Goal: Task Accomplishment & Management: Complete application form

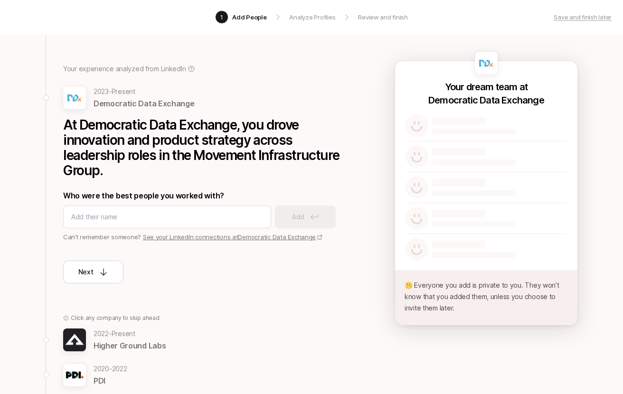
scroll to position [40, 0]
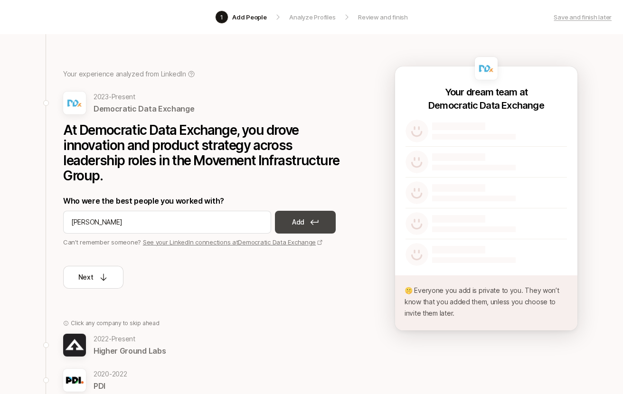
type input "[PERSON_NAME]"
click at [317, 224] on icon at bounding box center [314, 223] width 9 height 6
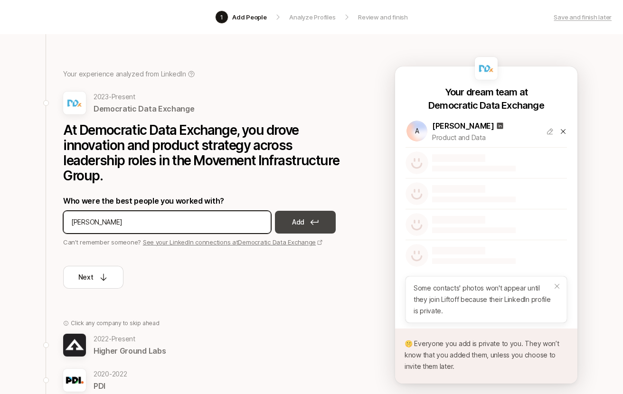
type input "[PERSON_NAME]"
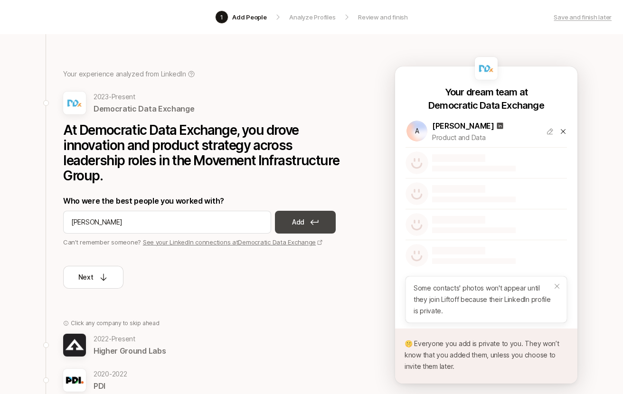
click at [308, 220] on button "Add" at bounding box center [305, 222] width 61 height 23
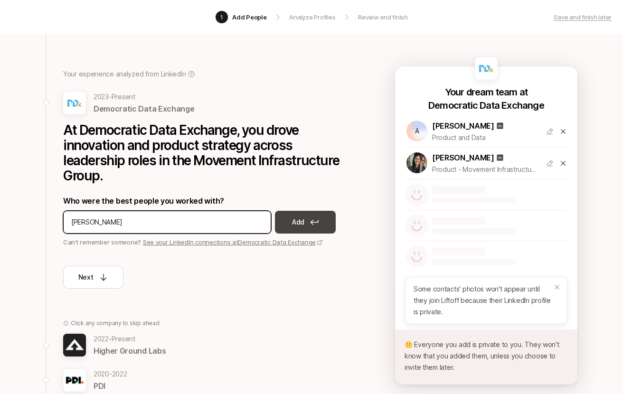
type input "[PERSON_NAME]"
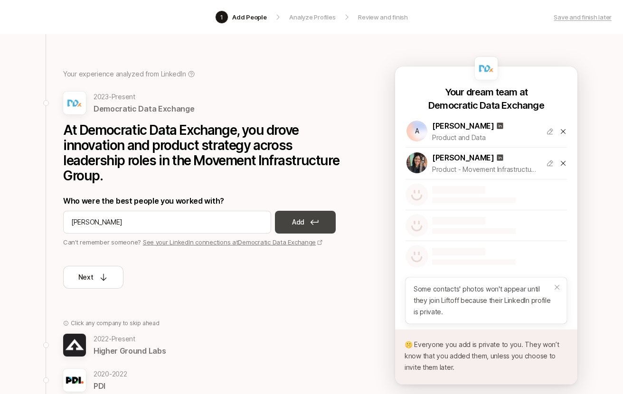
click at [302, 227] on p "Add" at bounding box center [298, 222] width 12 height 11
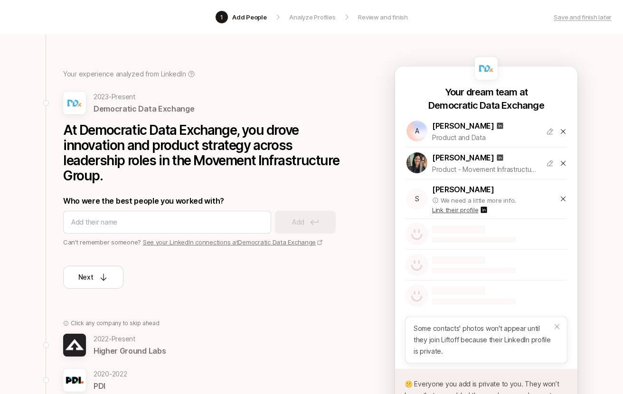
click at [565, 197] on icon at bounding box center [564, 199] width 8 height 8
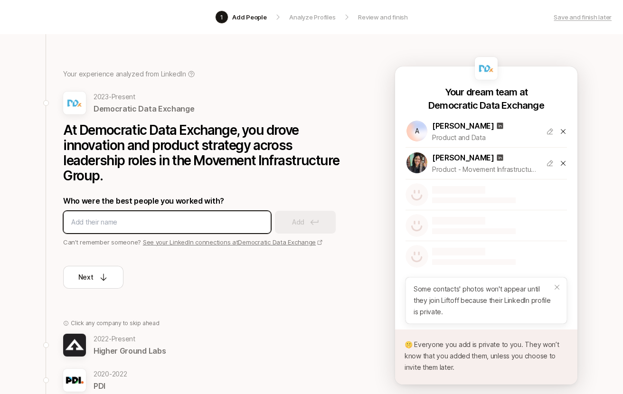
click at [163, 224] on input at bounding box center [167, 222] width 192 height 11
type input "[PERSON_NAME]"
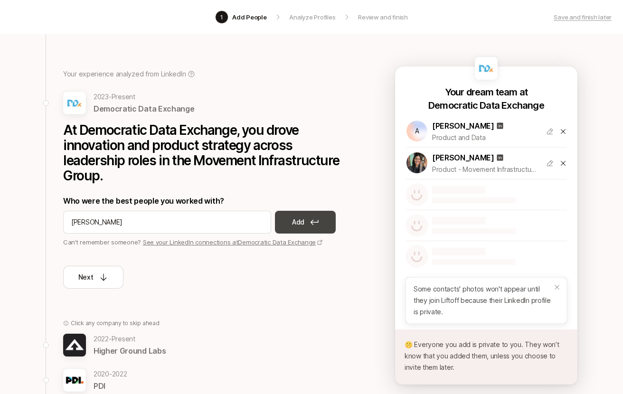
click at [299, 221] on p "Add" at bounding box center [298, 222] width 12 height 11
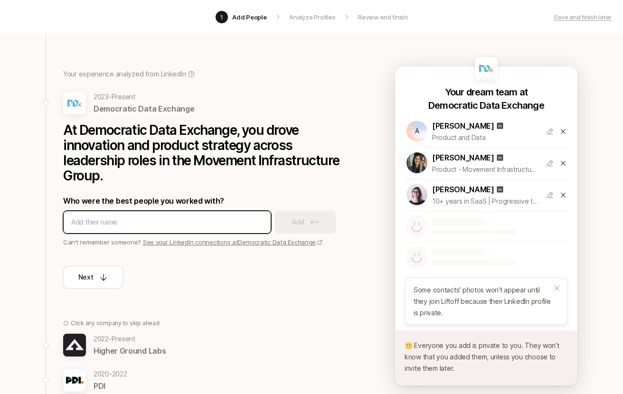
click at [175, 220] on input at bounding box center [167, 222] width 192 height 11
type input "[PERSON_NAME]"
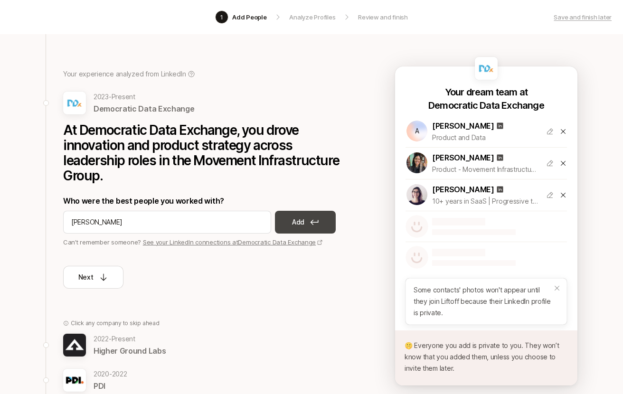
click at [296, 224] on p "Add" at bounding box center [298, 222] width 12 height 11
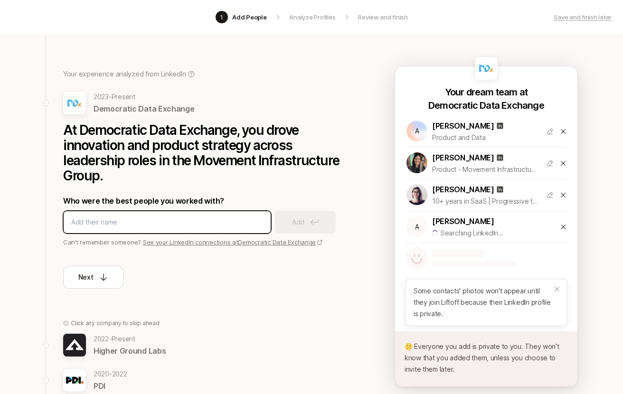
click at [168, 222] on input at bounding box center [167, 222] width 192 height 11
type input "[PERSON_NAME]"
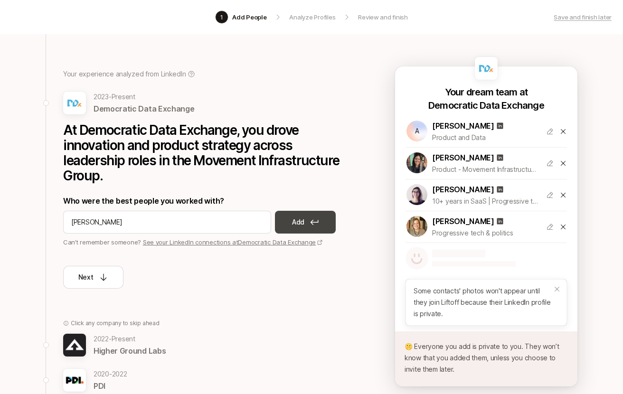
click at [302, 230] on button "Add" at bounding box center [305, 222] width 61 height 23
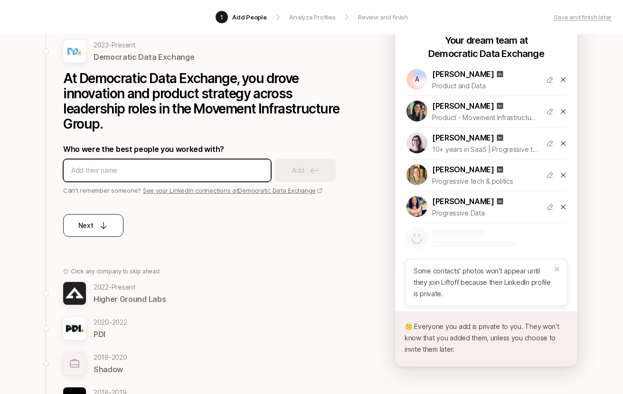
scroll to position [93, 0]
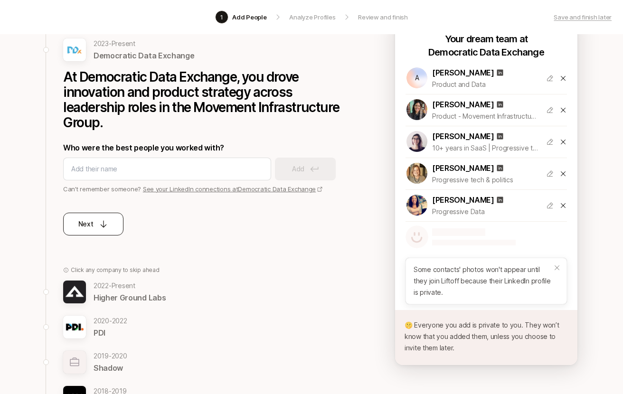
click at [105, 225] on icon at bounding box center [104, 225] width 10 height 10
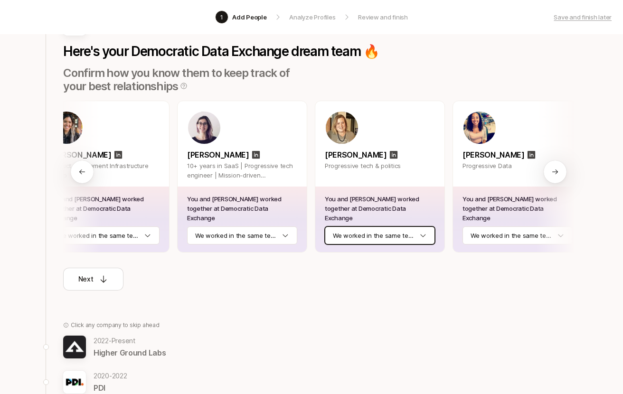
scroll to position [0, 167]
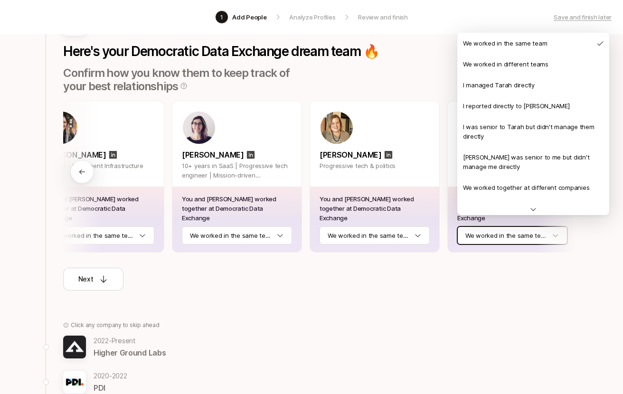
click at [510, 223] on html "1 Add People Analyze Profiles Review and finish Save and finish later Add the b…" at bounding box center [311, 104] width 623 height 394
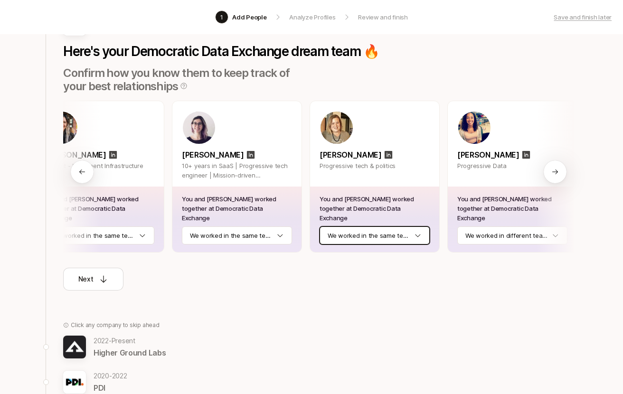
click at [392, 228] on html "1 Add People Analyze Profiles Review and finish Save and finish later Add the b…" at bounding box center [311, 104] width 623 height 394
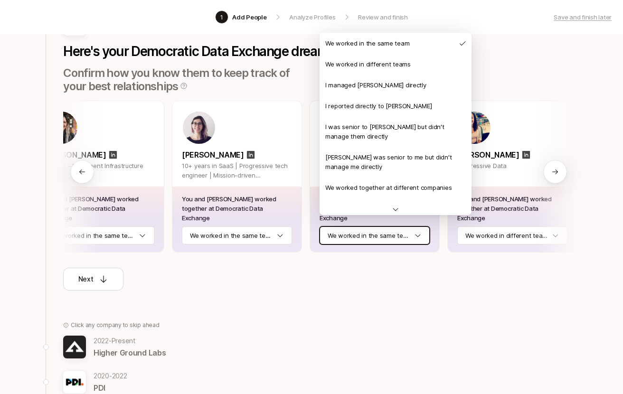
click at [244, 235] on html "1 Add People Analyze Profiles Review and finish Save and finish later Add the b…" at bounding box center [311, 104] width 623 height 394
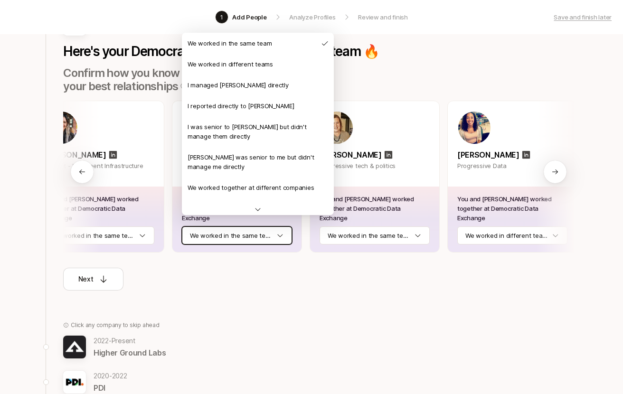
click at [255, 228] on html "1 Add People Analyze Profiles Review and finish Save and finish later Add the b…" at bounding box center [311, 104] width 623 height 394
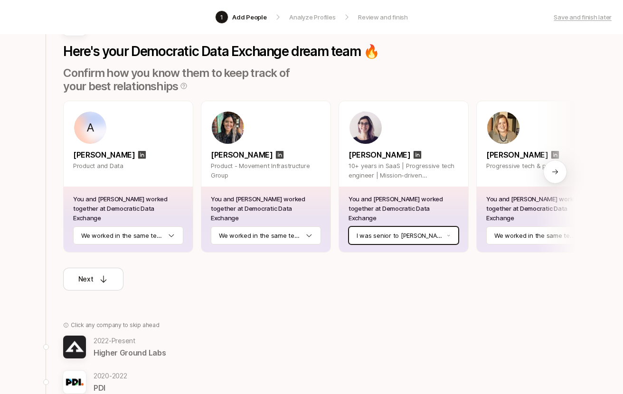
scroll to position [0, 0]
click at [171, 216] on div "You and [PERSON_NAME] worked together at Democratic Data Exchange We worked in …" at bounding box center [128, 220] width 129 height 66
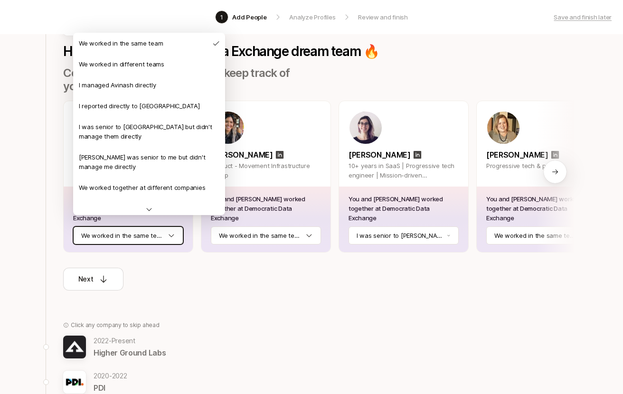
click at [169, 219] on html "1 Add People Analyze Profiles Review and finish Save and finish later Add the b…" at bounding box center [311, 104] width 623 height 394
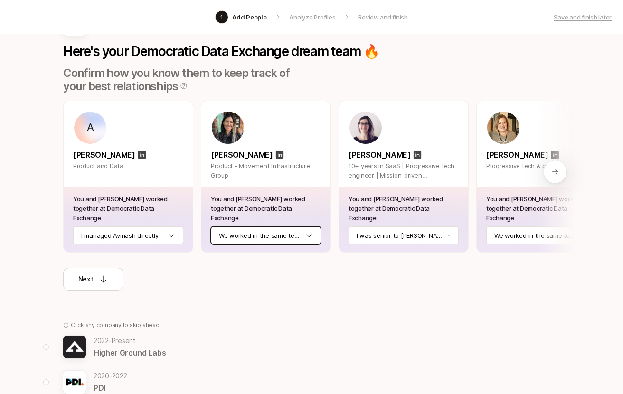
click at [285, 220] on html "1 Add People Analyze Profiles Review and finish Save and finish later Add the b…" at bounding box center [311, 104] width 623 height 394
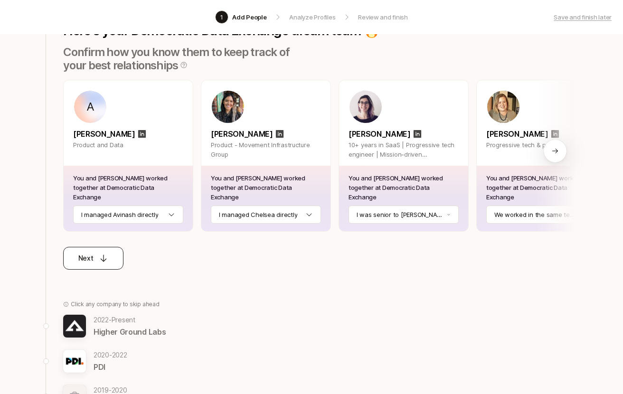
click at [98, 253] on div "Next" at bounding box center [93, 258] width 30 height 11
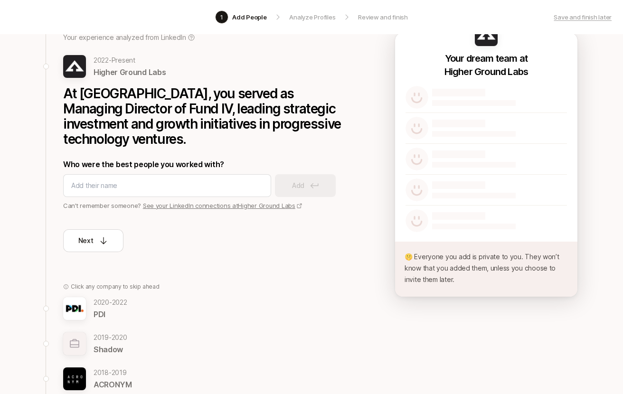
scroll to position [74, 0]
type input "[PERSON_NAME]"
click at [294, 189] on p "Add" at bounding box center [298, 185] width 12 height 11
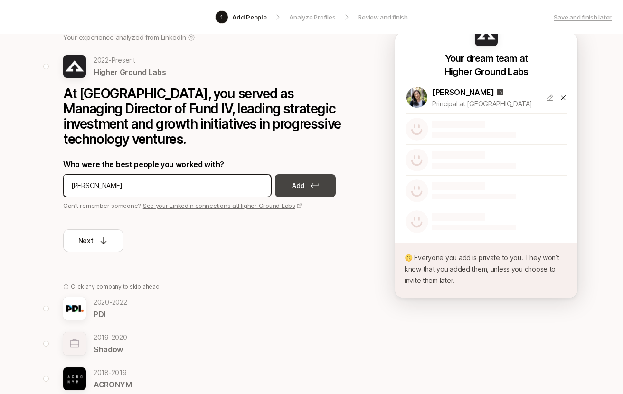
type input "[PERSON_NAME]"
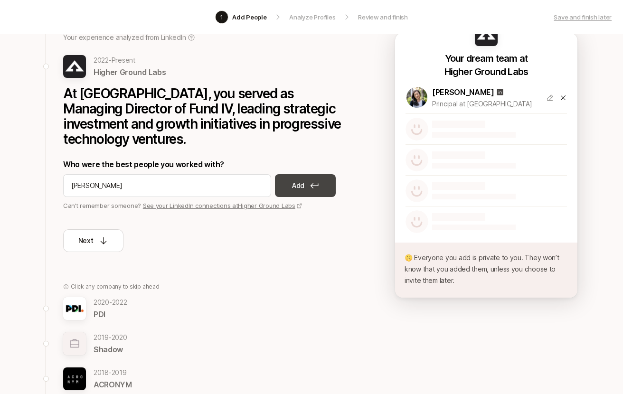
click at [287, 191] on button "Add" at bounding box center [305, 185] width 61 height 23
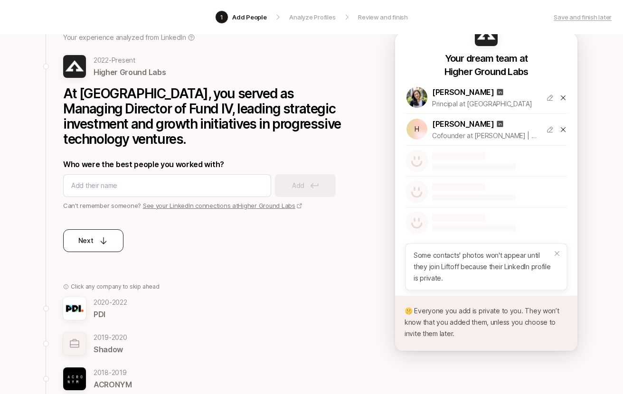
click at [94, 244] on div "Next" at bounding box center [93, 240] width 30 height 11
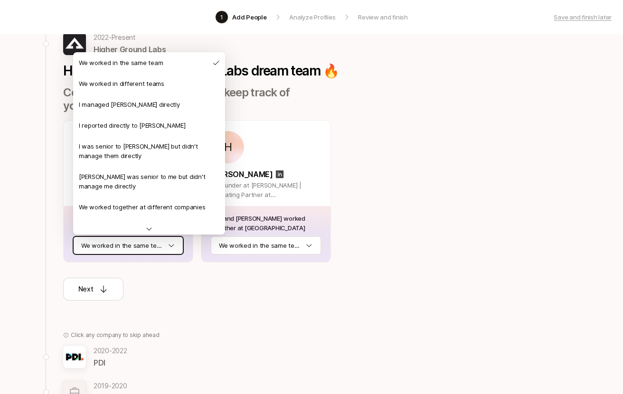
click at [128, 245] on html "1 Add People Analyze Profiles Review and finish Save and finish later Add the b…" at bounding box center [311, 123] width 623 height 394
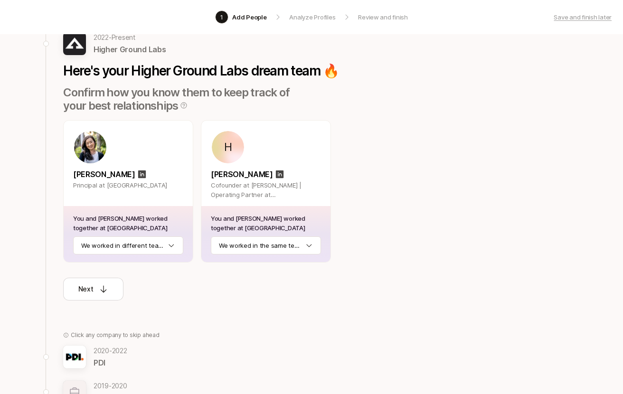
click at [127, 236] on div "You and [PERSON_NAME] worked together at [GEOGRAPHIC_DATA] We worked in differe…" at bounding box center [128, 234] width 129 height 56
click at [126, 245] on html "1 Add People Analyze Profiles Review and finish Save and finish later Add the b…" at bounding box center [311, 123] width 623 height 394
click at [94, 285] on div "Next" at bounding box center [93, 289] width 30 height 11
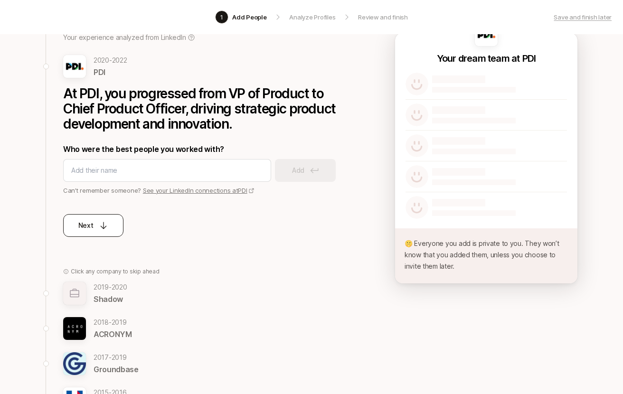
click at [101, 230] on div "Next" at bounding box center [93, 225] width 30 height 11
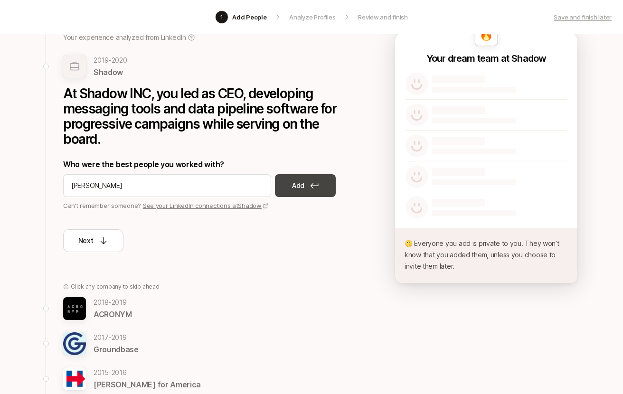
type input "[PERSON_NAME]"
click at [305, 190] on button "Add" at bounding box center [305, 185] width 61 height 23
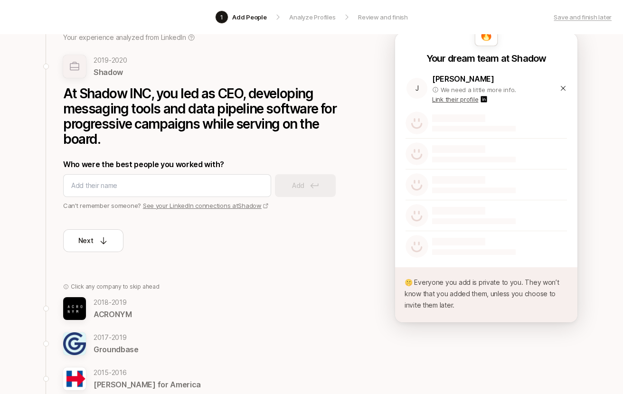
click at [562, 90] on icon at bounding box center [564, 89] width 8 height 8
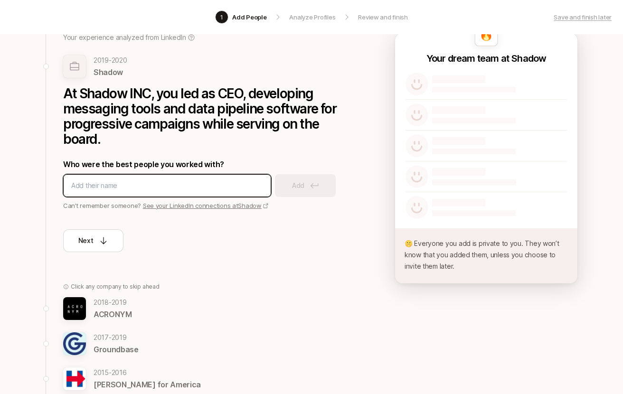
click at [165, 190] on input at bounding box center [167, 185] width 192 height 11
type input "[PERSON_NAME]"
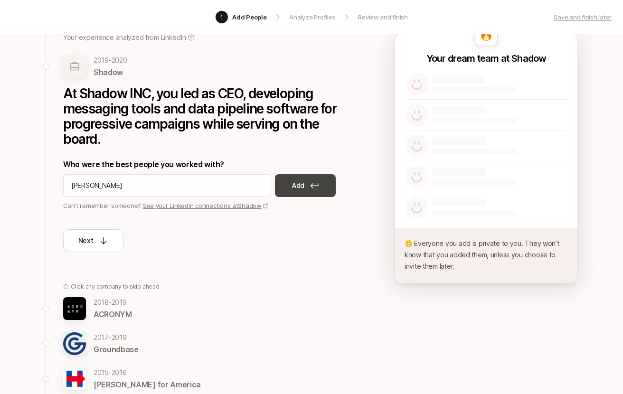
click at [294, 181] on p "Add" at bounding box center [298, 185] width 12 height 11
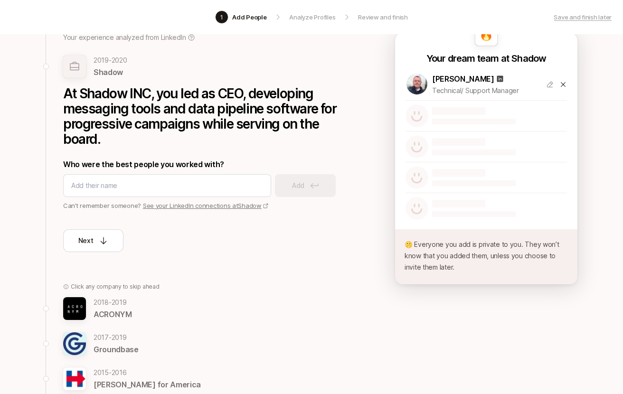
click at [549, 85] on icon at bounding box center [550, 85] width 6 height 6
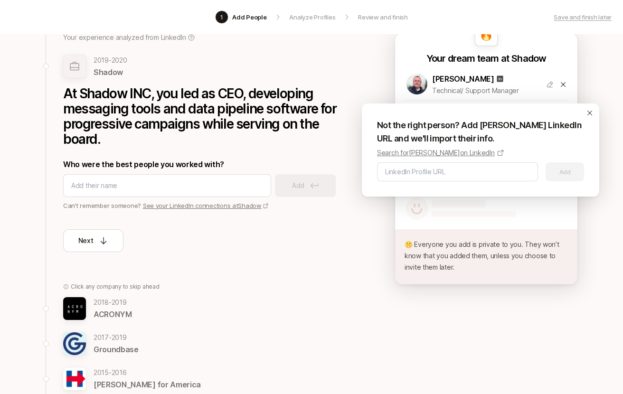
click at [586, 118] on div "Not the right person? Add [PERSON_NAME] LinkedIn URL and we'll import their inf…" at bounding box center [481, 150] width 238 height 93
click at [590, 115] on icon at bounding box center [590, 113] width 8 height 8
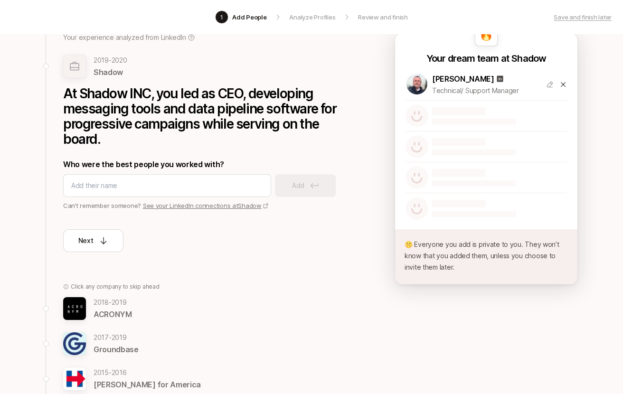
click at [563, 87] on icon at bounding box center [564, 85] width 8 height 8
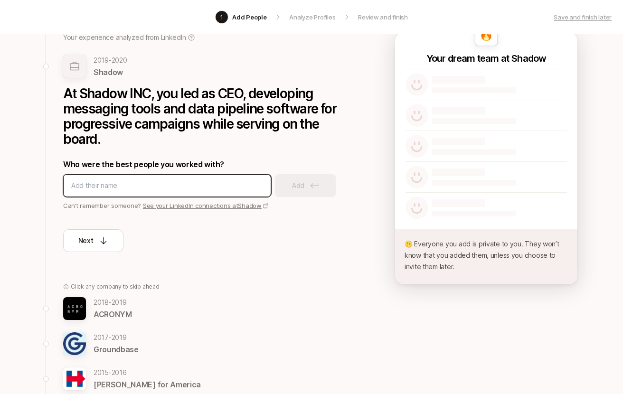
click at [154, 186] on input at bounding box center [167, 185] width 192 height 11
type input "[PERSON_NAME]"
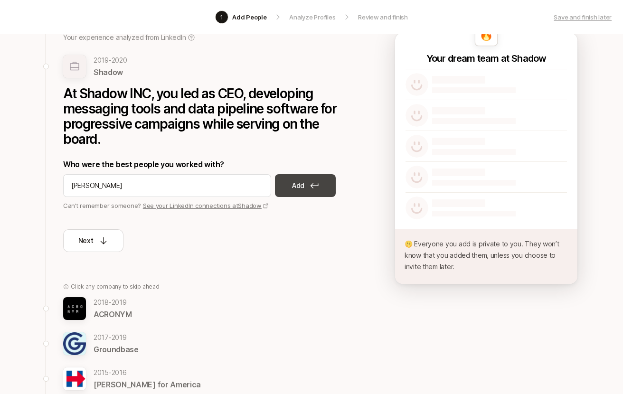
click at [293, 190] on p "Add" at bounding box center [298, 185] width 12 height 11
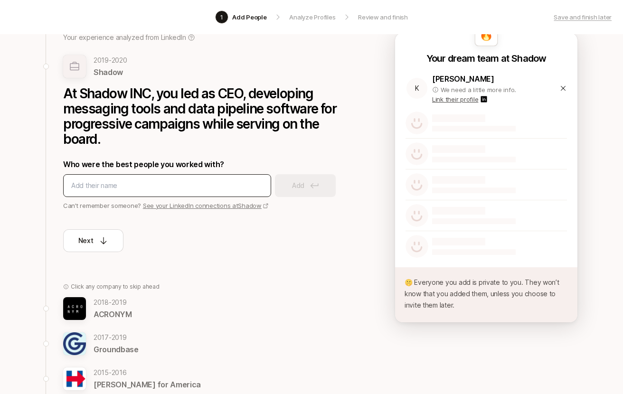
click at [172, 179] on div at bounding box center [167, 185] width 208 height 23
click at [170, 186] on input at bounding box center [167, 185] width 192 height 11
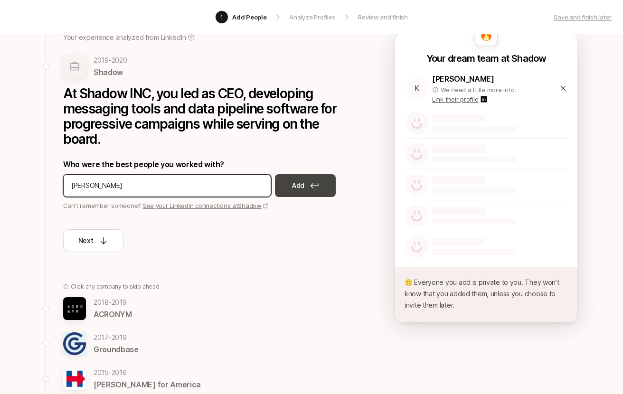
type input "[PERSON_NAME]"
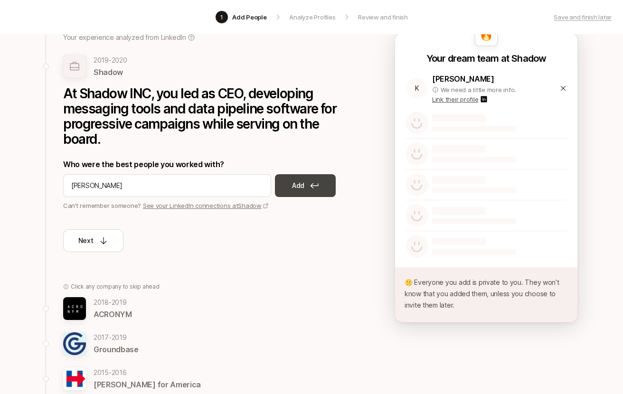
click at [322, 180] on button "Add" at bounding box center [305, 185] width 61 height 23
click at [485, 92] on p "We need a little more info." at bounding box center [479, 90] width 76 height 10
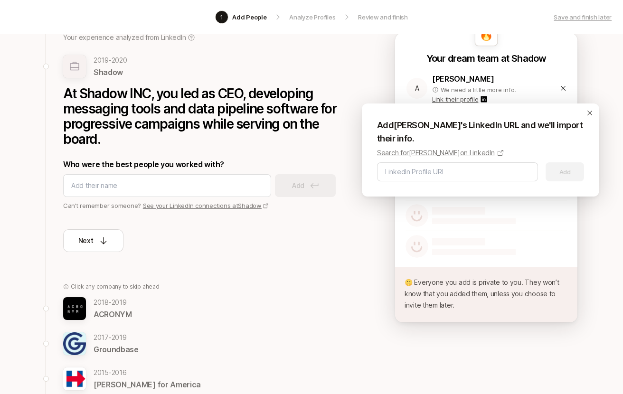
click at [588, 114] on icon at bounding box center [590, 113] width 8 height 8
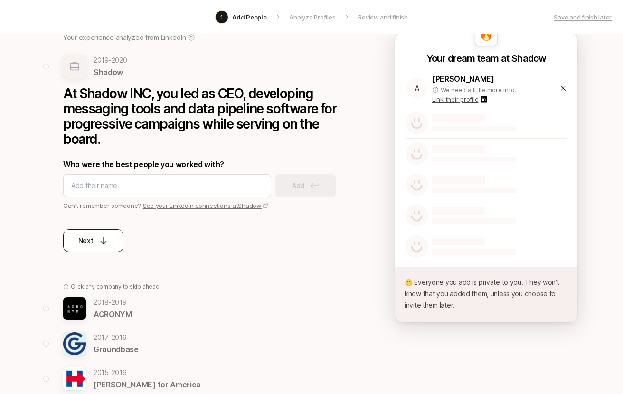
click at [101, 238] on icon at bounding box center [104, 241] width 10 height 10
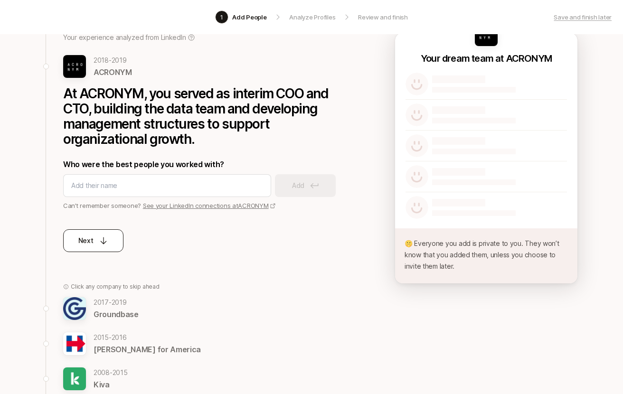
click at [99, 241] on icon at bounding box center [104, 241] width 10 height 10
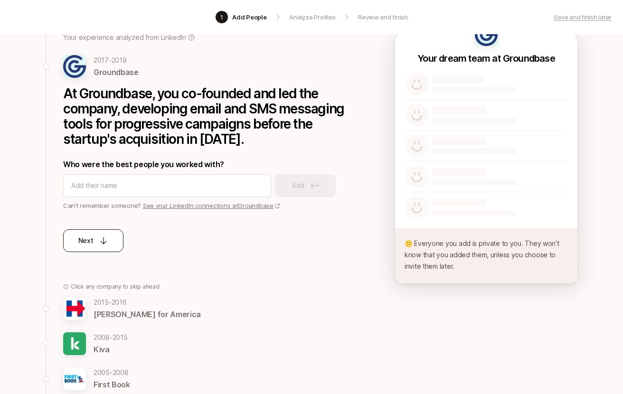
click at [101, 239] on icon at bounding box center [104, 241] width 10 height 10
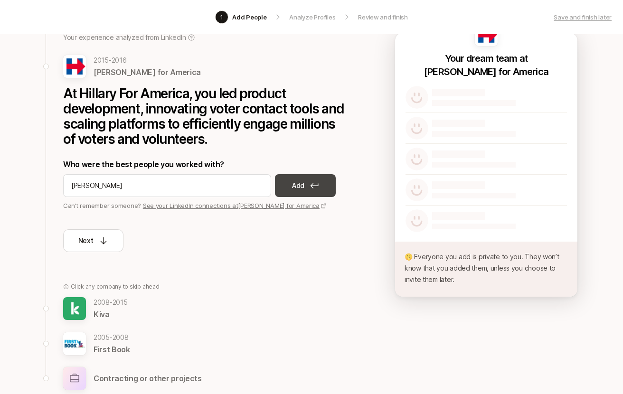
type input "[PERSON_NAME]"
click at [298, 185] on p "Add" at bounding box center [298, 185] width 12 height 11
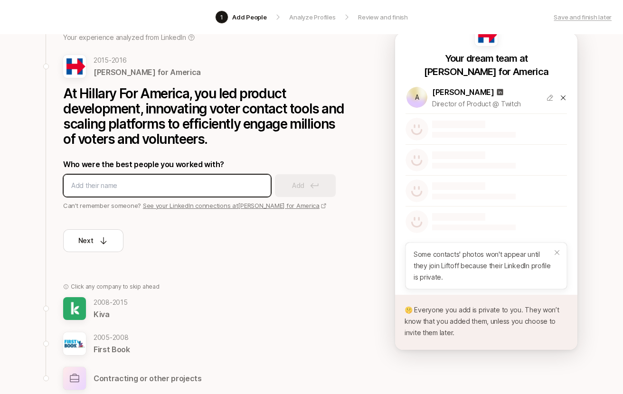
click at [189, 182] on input at bounding box center [167, 185] width 192 height 11
type input "Osi Imeokparia"
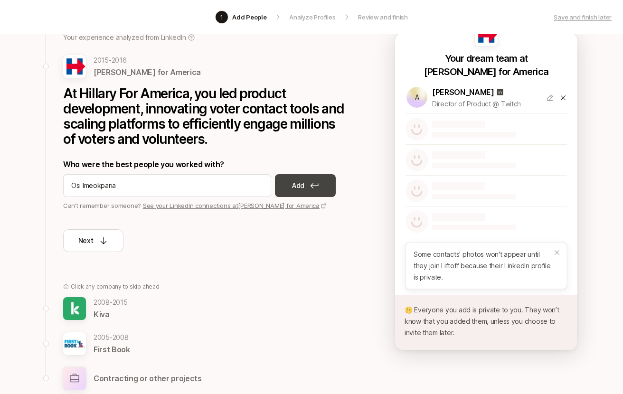
click at [291, 188] on button "Add" at bounding box center [305, 185] width 61 height 23
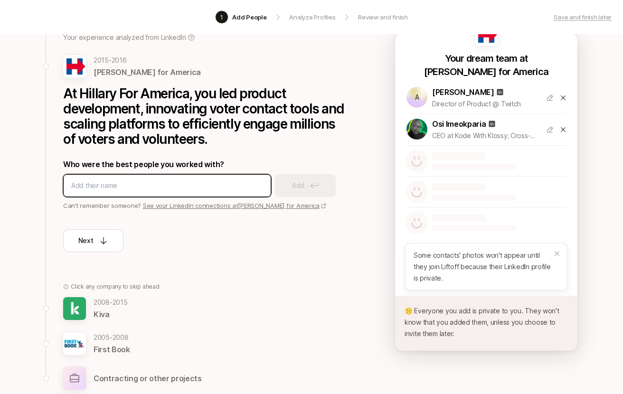
click at [166, 184] on input at bounding box center [167, 185] width 192 height 11
type input "[PERSON_NAME]"
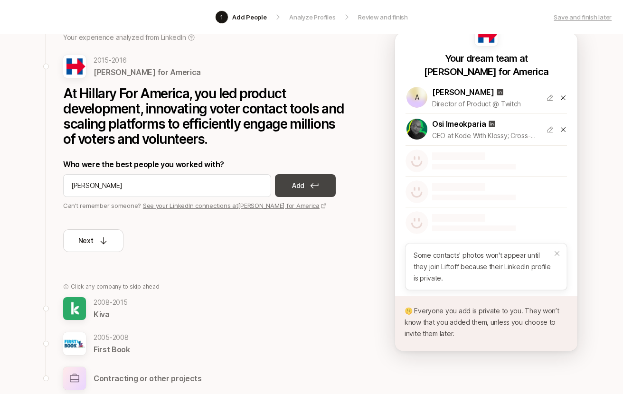
click at [306, 190] on button "Add" at bounding box center [305, 185] width 61 height 23
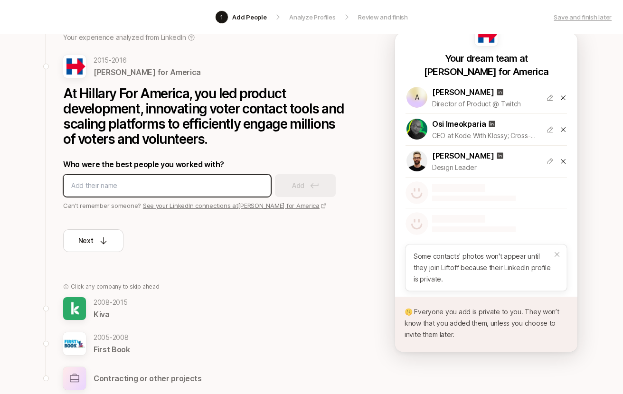
click at [199, 190] on input at bounding box center [167, 185] width 192 height 11
type input "[PERSON_NAME]"
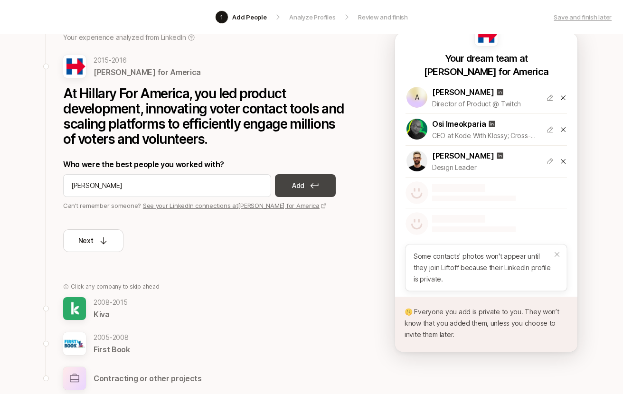
click at [309, 190] on button "Add" at bounding box center [305, 185] width 61 height 23
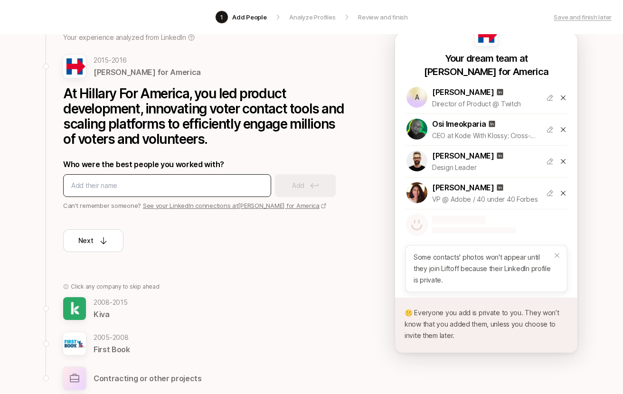
click at [174, 194] on div at bounding box center [167, 185] width 208 height 23
click at [185, 179] on div at bounding box center [167, 185] width 208 height 23
click at [177, 190] on input at bounding box center [167, 185] width 192 height 11
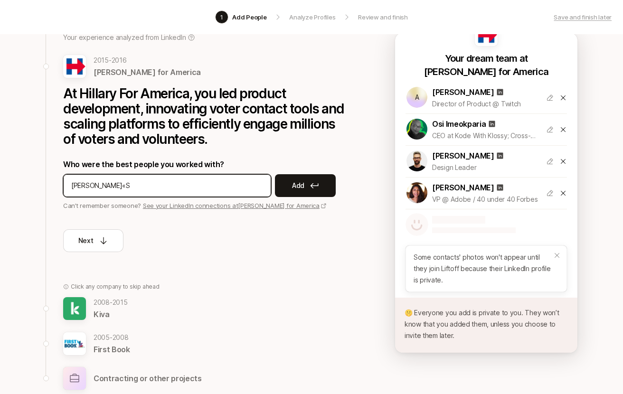
type input "[PERSON_NAME]«"
type input "[PERSON_NAME]"
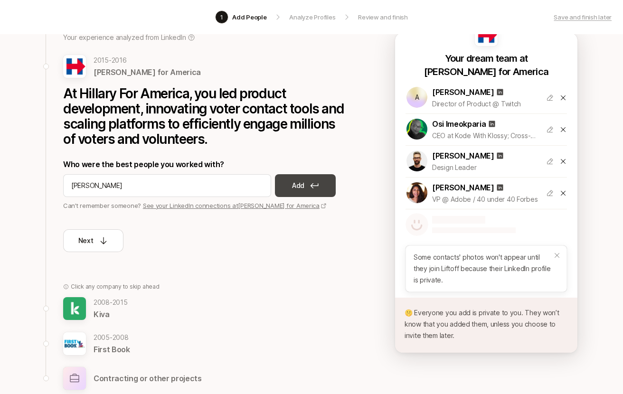
click at [319, 184] on icon at bounding box center [314, 186] width 9 height 6
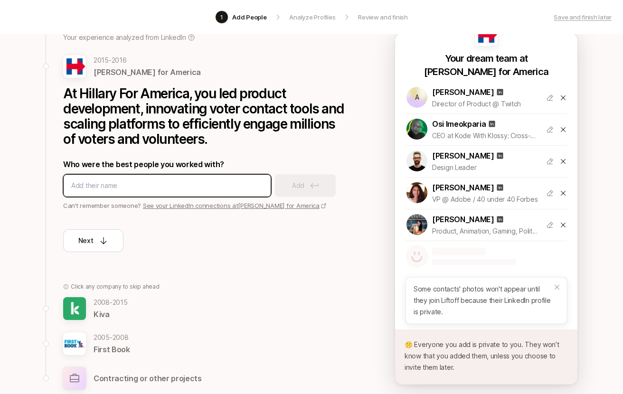
scroll to position [86, 0]
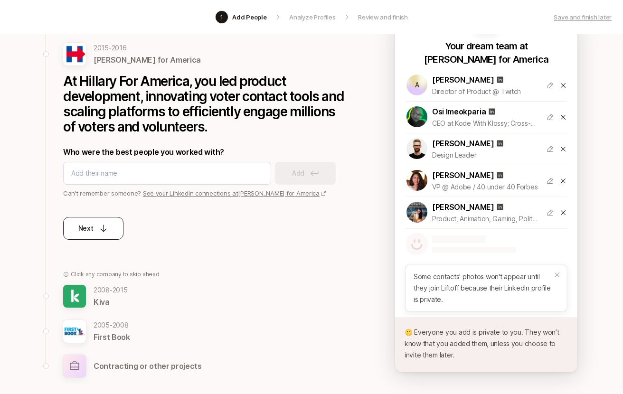
click at [92, 228] on p "Next" at bounding box center [85, 228] width 15 height 11
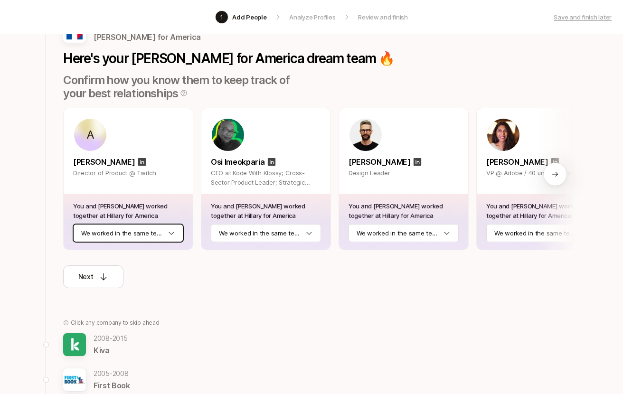
click at [133, 234] on html "1 Add People Analyze Profiles Review and finish Save and finish later Add the b…" at bounding box center [311, 111] width 623 height 394
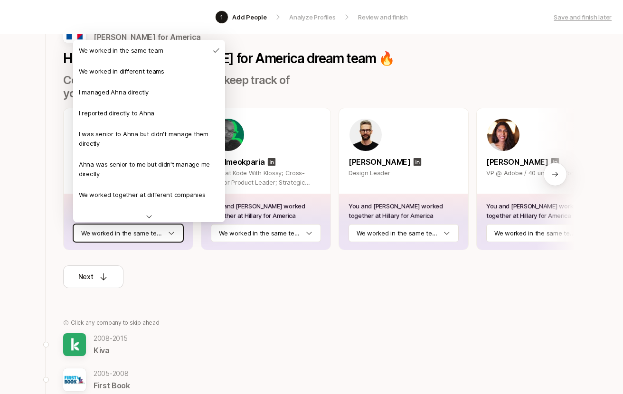
click at [194, 278] on html "1 Add People Analyze Profiles Review and finish Save and finish later Add the b…" at bounding box center [311, 111] width 623 height 394
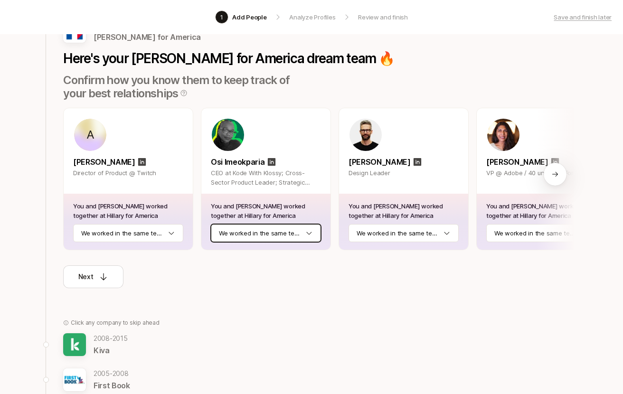
click at [256, 239] on html "1 Add People Analyze Profiles Review and finish Save and finish later Add the b…" at bounding box center [311, 111] width 623 height 394
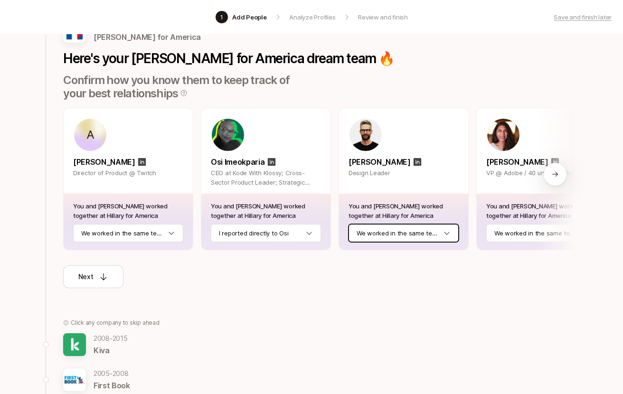
click at [407, 237] on html "1 Add People Analyze Profiles Review and finish Save and finish later Add the b…" at bounding box center [311, 111] width 623 height 394
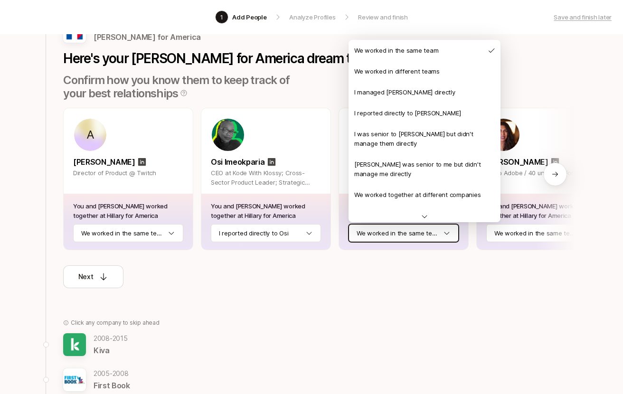
click at [455, 265] on html "1 Add People Analyze Profiles Review and finish Save and finish later Add the b…" at bounding box center [311, 111] width 623 height 394
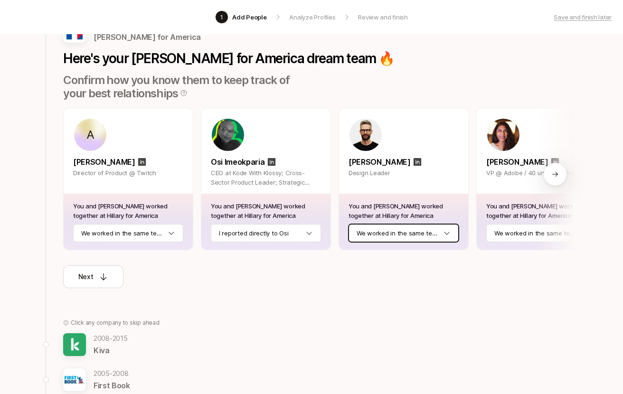
scroll to position [104, 0]
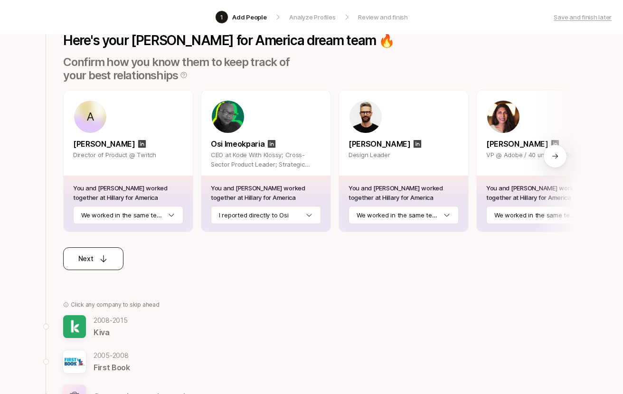
click at [103, 251] on button "Next" at bounding box center [93, 259] width 60 height 23
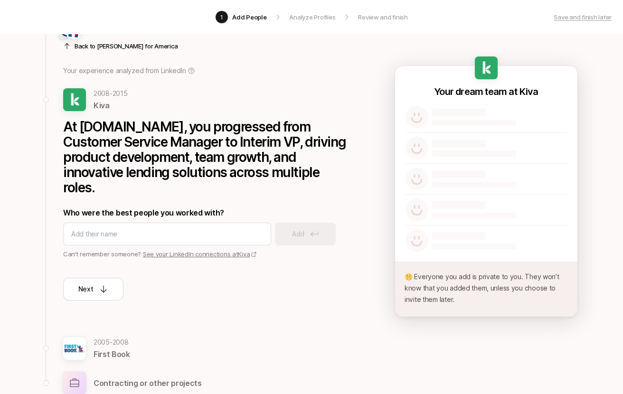
scroll to position [40, 0]
type input "[PERSON_NAME]"
click at [310, 231] on icon at bounding box center [314, 234] width 9 height 6
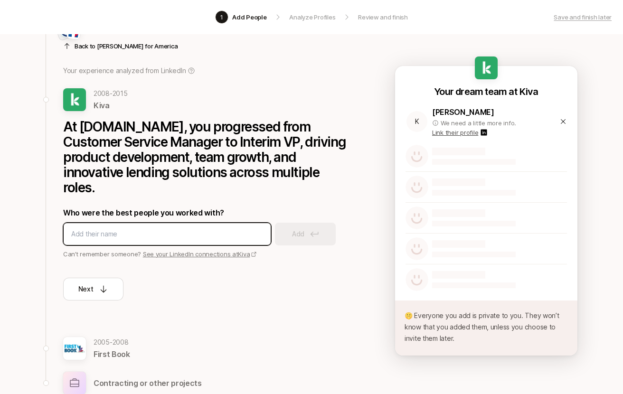
click at [141, 229] on input at bounding box center [167, 234] width 192 height 11
type input "[PERSON_NAME]"
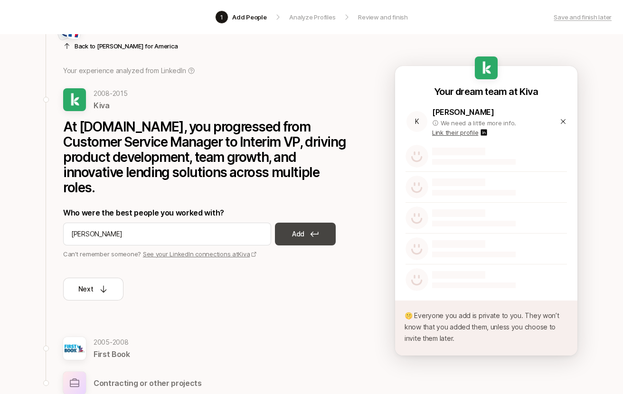
click at [303, 226] on button "Add" at bounding box center [305, 234] width 61 height 23
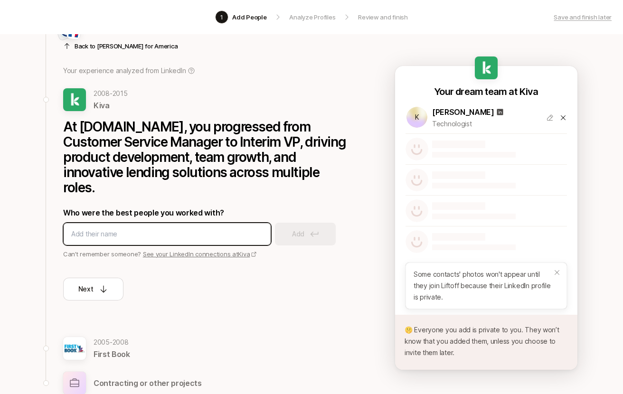
click at [158, 229] on input at bounding box center [167, 234] width 192 height 11
type input "[PERSON_NAME]"
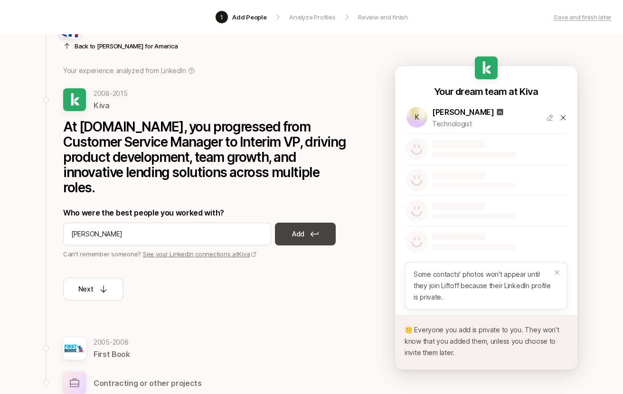
click at [327, 223] on button "Add" at bounding box center [305, 234] width 61 height 23
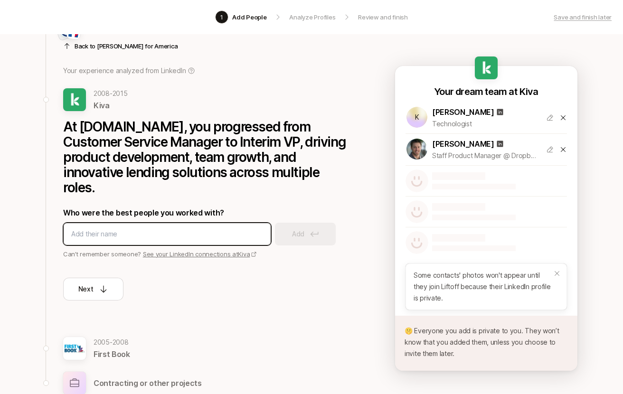
click at [227, 229] on input at bounding box center [167, 234] width 192 height 11
type input "[PERSON_NAME]"
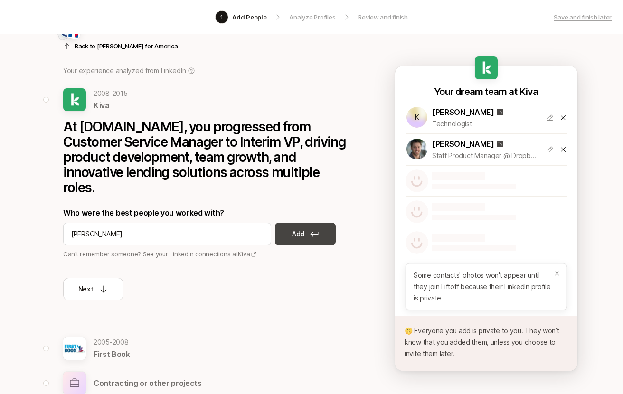
click at [305, 223] on button "Add" at bounding box center [305, 234] width 61 height 23
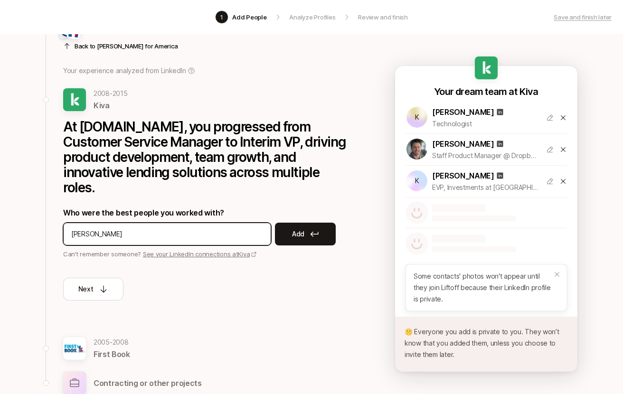
type input "[PERSON_NAME]"
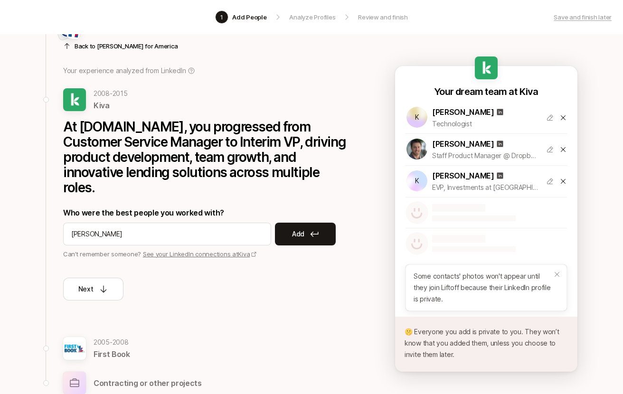
click at [335, 223] on div "[PERSON_NAME] Add" at bounding box center [205, 234] width 285 height 23
click at [310, 223] on button "Add" at bounding box center [305, 234] width 61 height 23
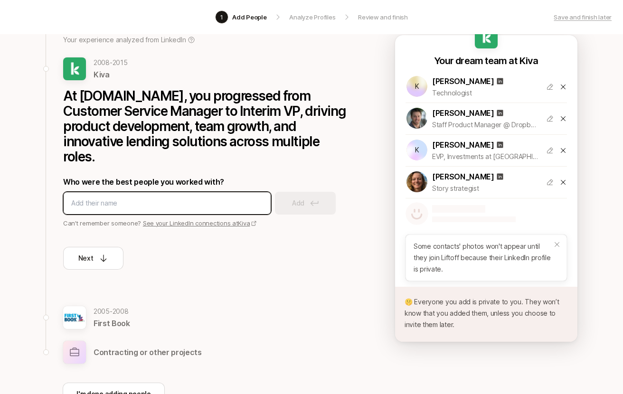
scroll to position [82, 0]
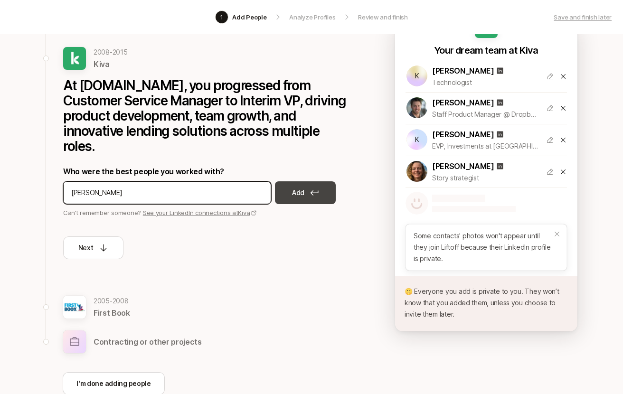
type input "[PERSON_NAME]"
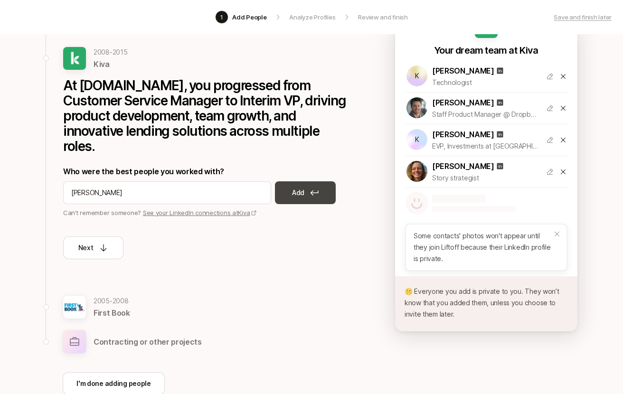
click at [291, 182] on button "Add" at bounding box center [305, 193] width 61 height 23
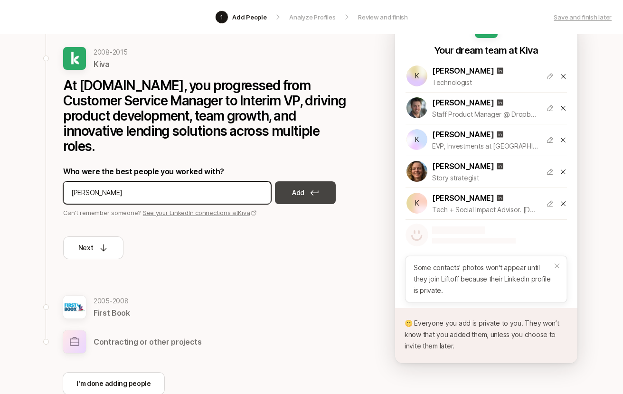
type input "[PERSON_NAME]"
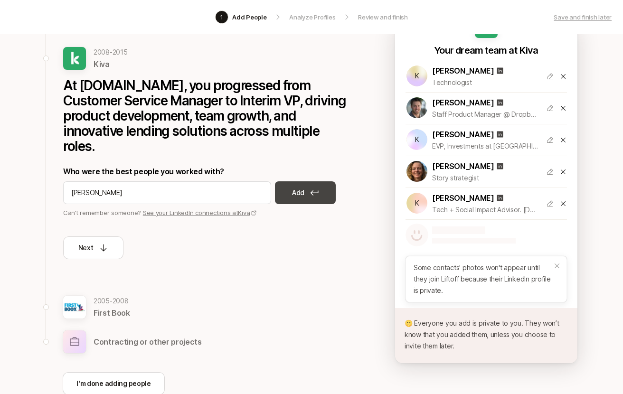
click at [313, 190] on icon at bounding box center [314, 193] width 9 height 6
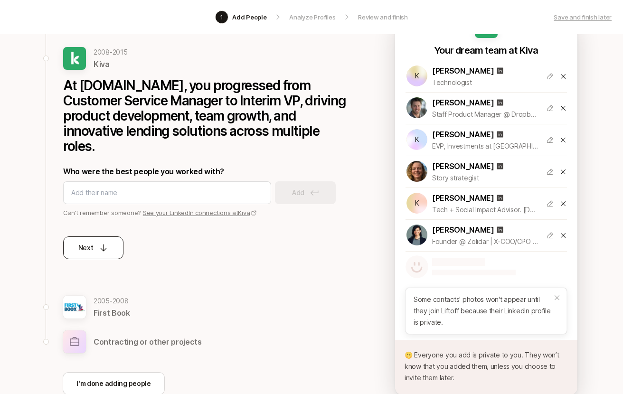
click at [103, 242] on div "Next" at bounding box center [93, 247] width 30 height 11
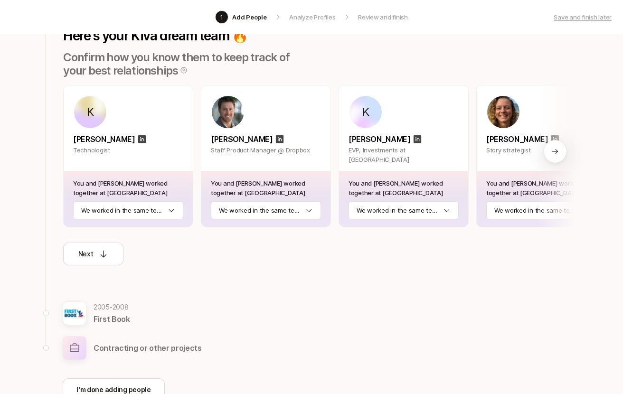
scroll to position [126, 0]
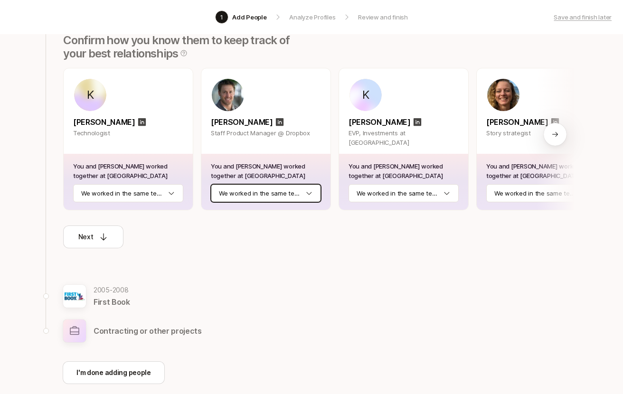
click at [297, 191] on html "1 Add People Analyze Profiles Review and finish Save and finish later Add the b…" at bounding box center [311, 71] width 623 height 394
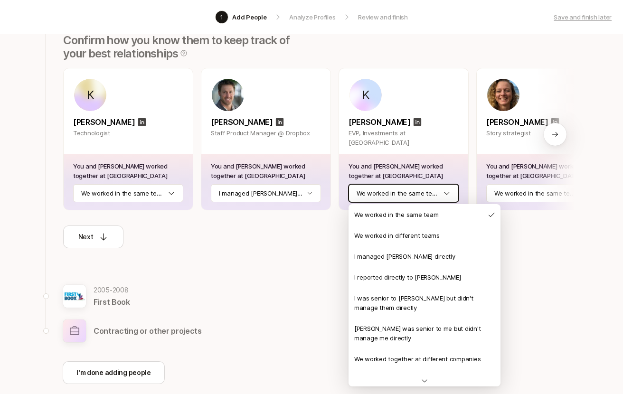
click at [444, 187] on html "1 Add People Analyze Profiles Review and finish Save and finish later Add the b…" at bounding box center [311, 71] width 623 height 394
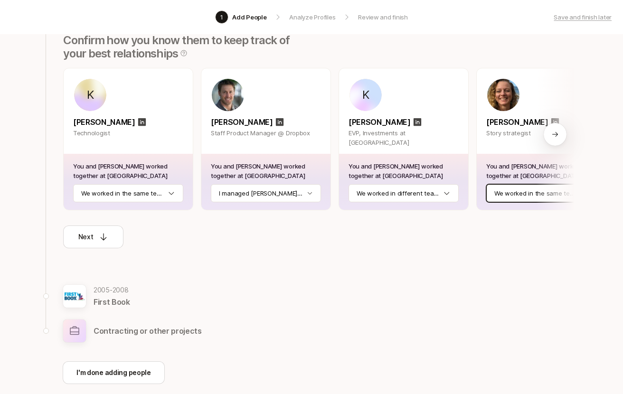
click at [526, 193] on html "1 Add People Analyze Profiles Review and finish Save and finish later Add the b…" at bounding box center [311, 71] width 623 height 394
click at [557, 132] on icon at bounding box center [556, 135] width 8 height 8
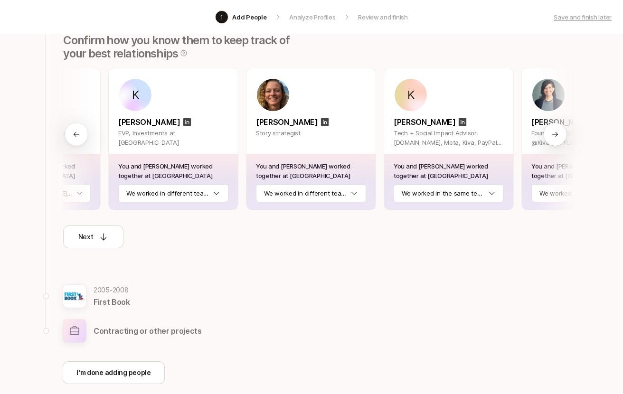
scroll to position [0, 308]
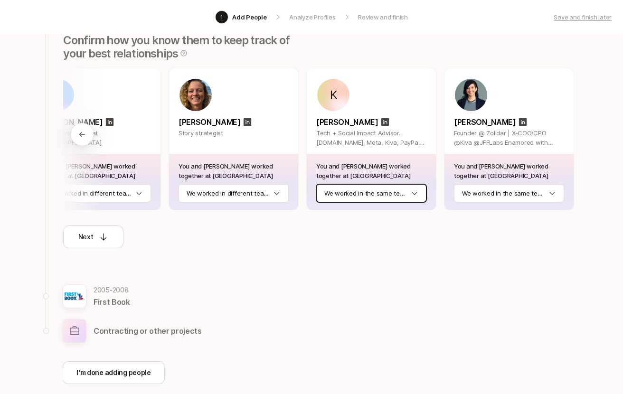
click at [382, 199] on html "1 Add People Analyze Profiles Review and finish Save and finish later Add the b…" at bounding box center [311, 71] width 623 height 394
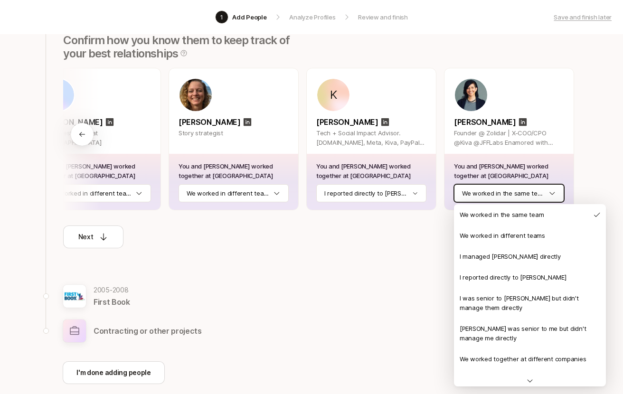
click at [506, 190] on html "1 Add People Analyze Profiles Review and finish Save and finish later Add the b…" at bounding box center [311, 71] width 623 height 394
click at [391, 251] on html "1 Add People Analyze Profiles Review and finish Save and finish later Add the b…" at bounding box center [311, 71] width 623 height 394
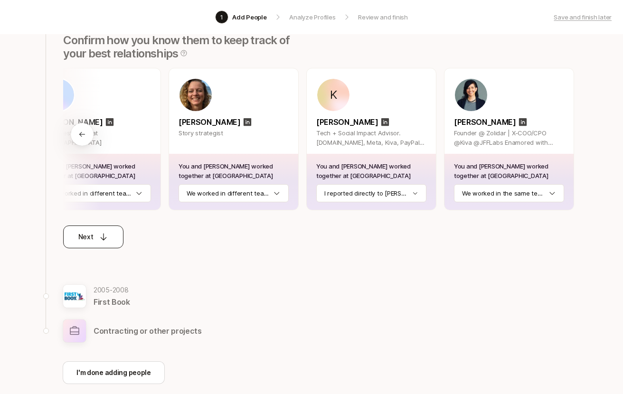
click at [105, 242] on div "Next" at bounding box center [93, 236] width 30 height 11
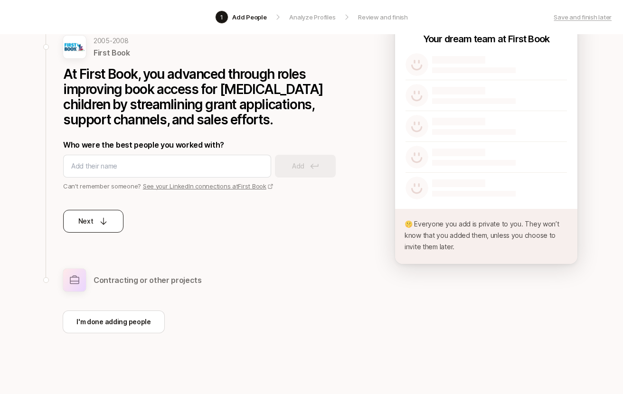
click at [103, 220] on icon at bounding box center [104, 221] width 6 height 7
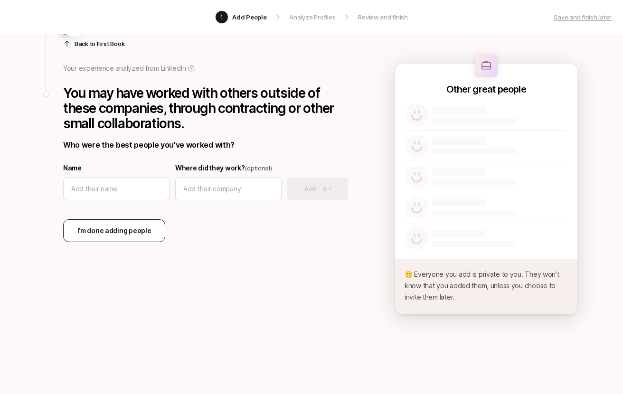
click at [101, 226] on p "I’m done adding people" at bounding box center [114, 230] width 74 height 11
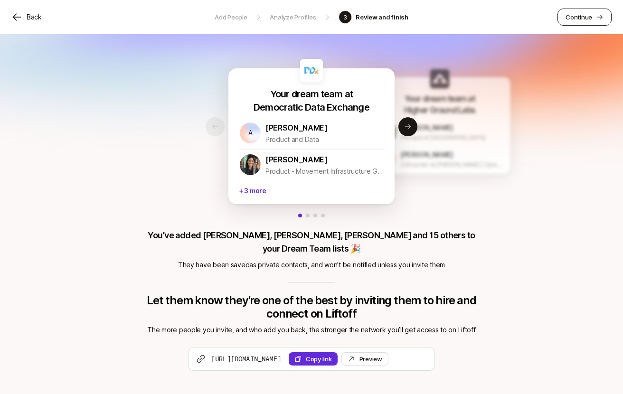
click at [597, 15] on icon at bounding box center [600, 17] width 8 height 8
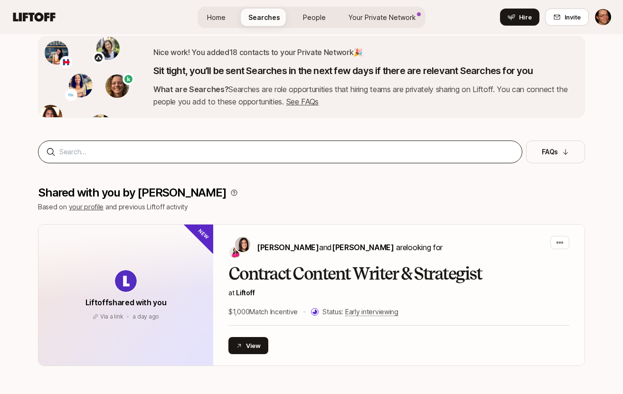
scroll to position [241, 0]
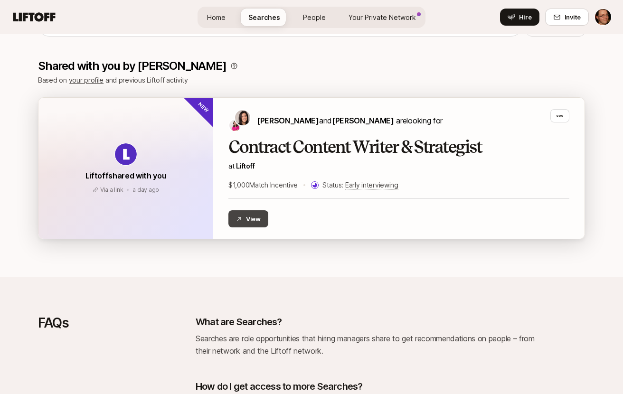
click at [253, 219] on button "View" at bounding box center [249, 219] width 40 height 17
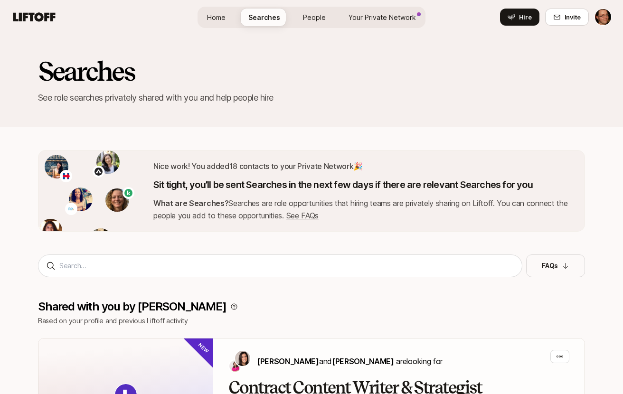
scroll to position [0, 0]
click at [390, 14] on span "Your Private Network" at bounding box center [382, 17] width 67 height 10
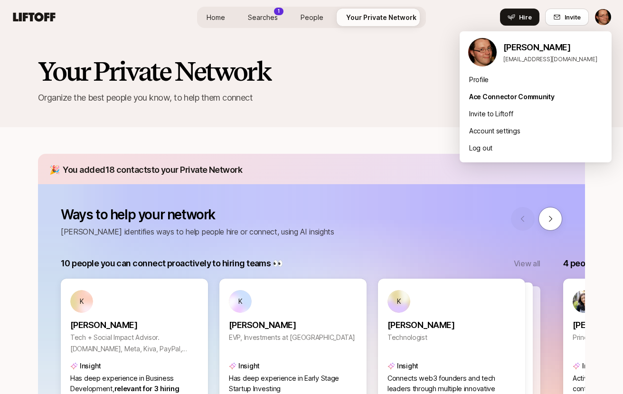
click at [605, 21] on html "Home Searches 1 People Your Private Network Hire Home Searches 1 People Your Pr…" at bounding box center [311, 197] width 623 height 394
click at [476, 80] on div "Profile" at bounding box center [536, 79] width 152 height 17
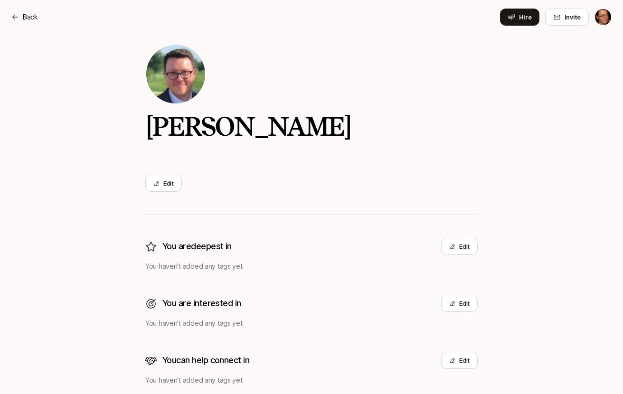
scroll to position [29, 0]
